Goal: Information Seeking & Learning: Learn about a topic

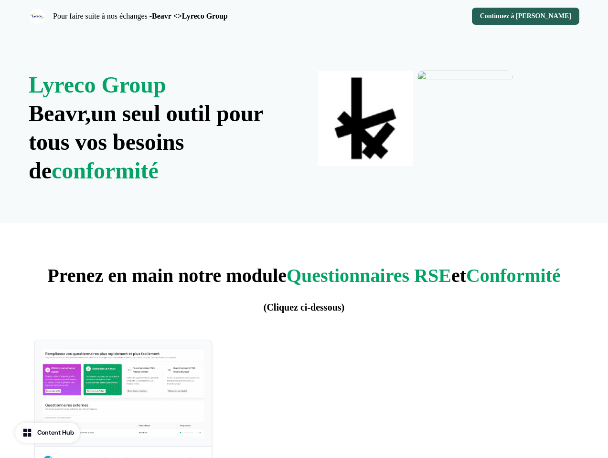
click at [304, 16] on div "Pour faire suite à nos échanges - Beavr <>Lyreco Group Continuez à decouvrir Be…" at bounding box center [304, 16] width 608 height 32
click at [164, 16] on strong "Beavr <>Lyreco Group" at bounding box center [190, 16] width 76 height 8
click at [443, 16] on div "Continuez à [PERSON_NAME]" at bounding box center [444, 16] width 272 height 17
click at [528, 16] on button "Continuez à [PERSON_NAME]" at bounding box center [525, 16] width 107 height 17
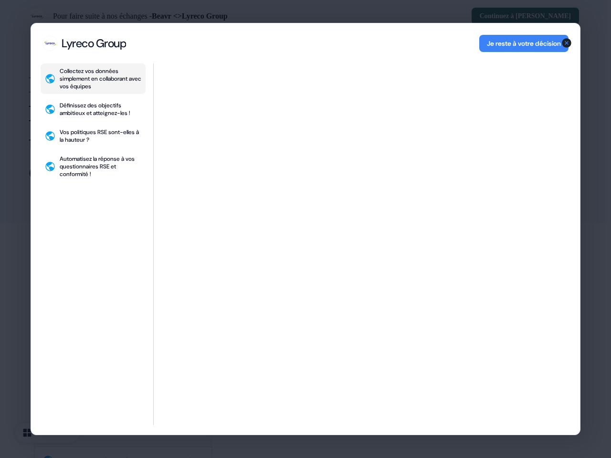
click at [159, 128] on div "Collectez vos données simplement en collaborant avec vos équipes Définissez des…" at bounding box center [305, 248] width 549 height 371
click at [123, 399] on div "Collectez vos données simplement en collaborant avec vos équipes Définissez des…" at bounding box center [93, 244] width 105 height 362
